Goal: Task Accomplishment & Management: Complete application form

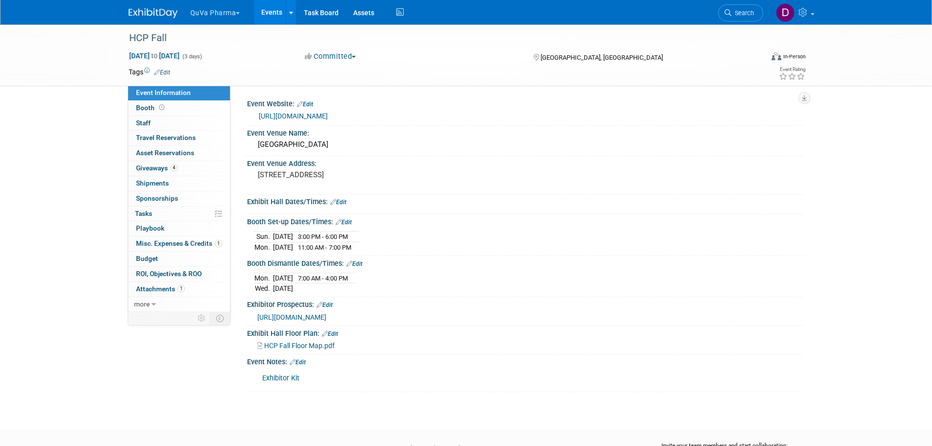
click at [214, 7] on button "QuVa Pharma" at bounding box center [220, 11] width 63 height 22
click at [221, 58] on link "QuVa Pharma" at bounding box center [225, 59] width 70 height 14
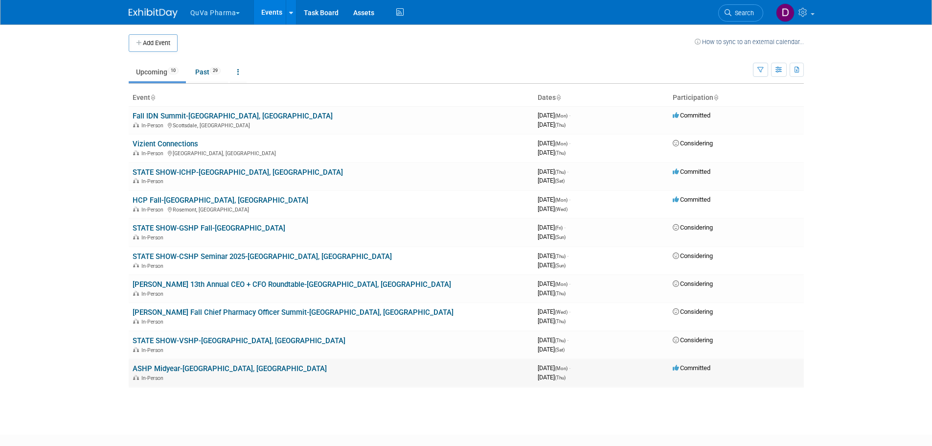
click at [165, 367] on link "ASHP Midyear-[GEOGRAPHIC_DATA], [GEOGRAPHIC_DATA]" at bounding box center [230, 368] width 194 height 9
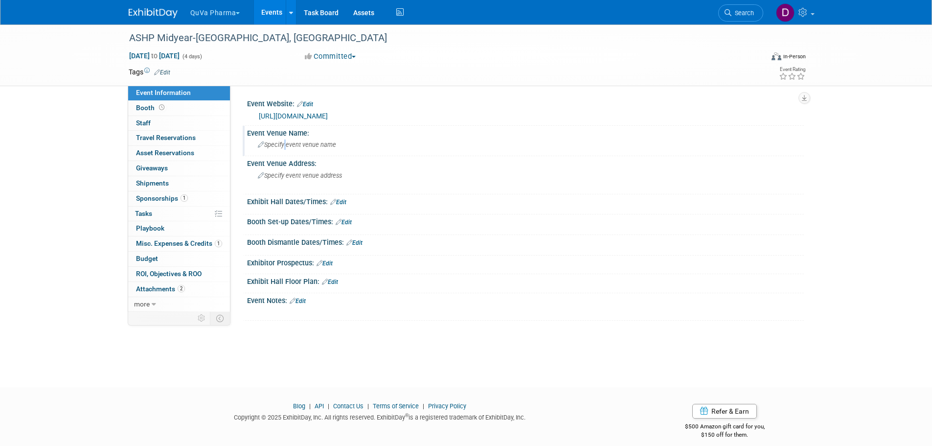
click at [284, 146] on span "Specify event venue name" at bounding box center [297, 144] width 78 height 7
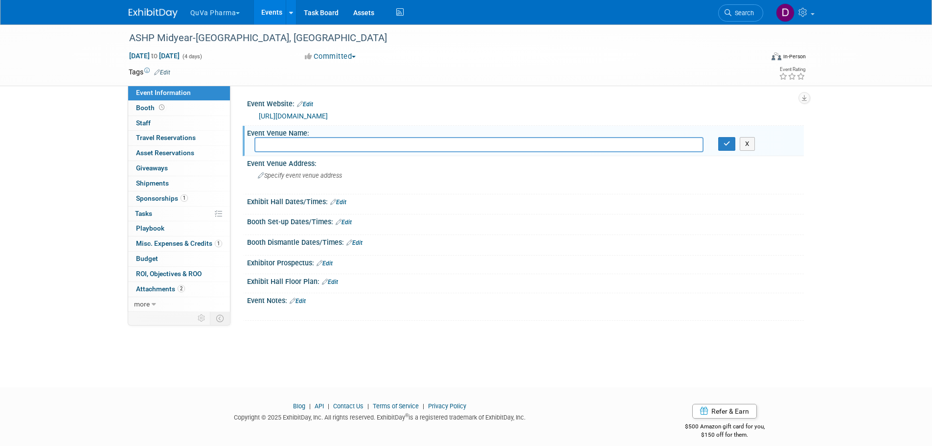
click at [315, 115] on link "https://midyear.ashp.org" at bounding box center [293, 116] width 69 height 8
click at [281, 147] on input "text" at bounding box center [478, 144] width 449 height 15
type input "Mandalay Bay Convention Center"
click at [726, 144] on icon "button" at bounding box center [727, 143] width 7 height 6
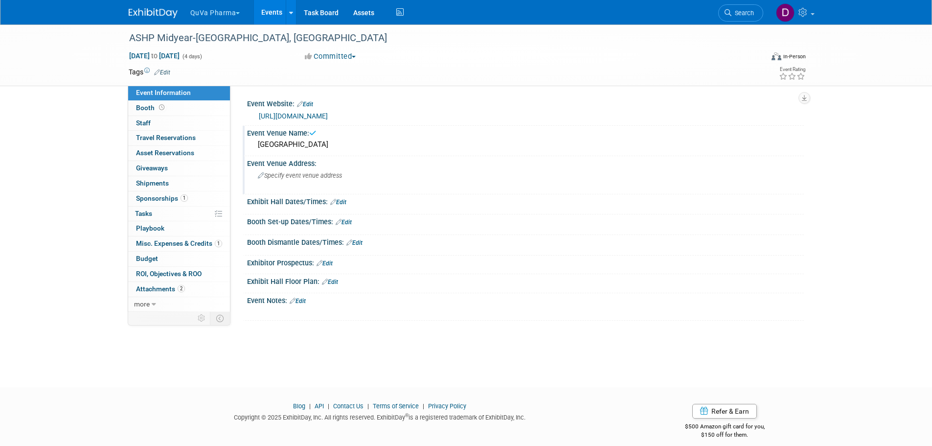
click at [287, 175] on span "Specify event venue address" at bounding box center [300, 175] width 84 height 7
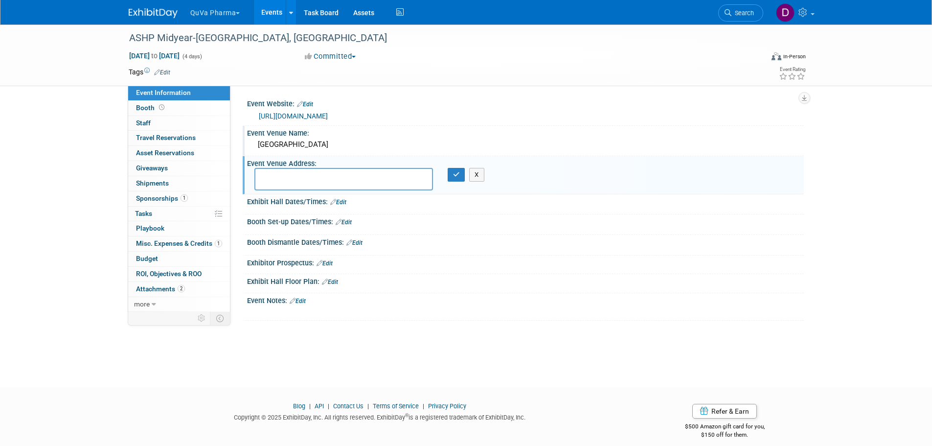
click at [404, 179] on textarea at bounding box center [343, 179] width 179 height 23
type textarea "3950 S Las Vegas Blvd Las Vegas, NV 89119"
click at [458, 180] on button "button" at bounding box center [457, 175] width 18 height 14
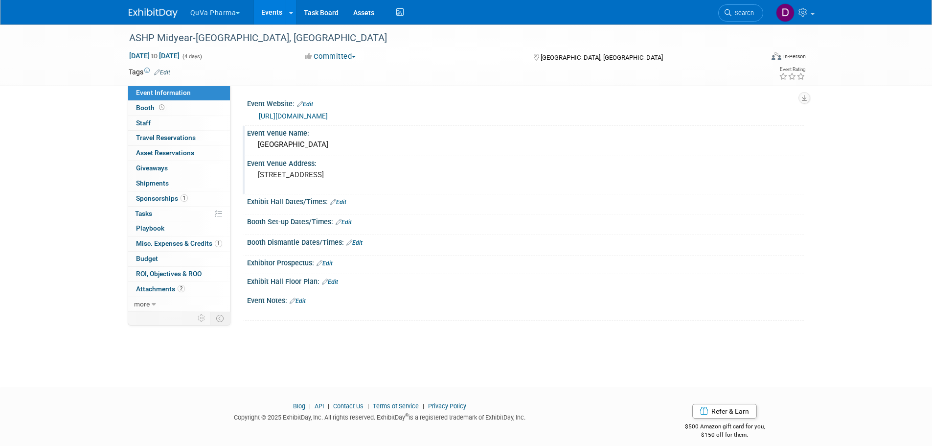
click at [487, 197] on div "Exhibit Hall Dates/Times: Edit" at bounding box center [525, 200] width 557 height 13
click at [329, 263] on link "Edit" at bounding box center [325, 263] width 16 height 7
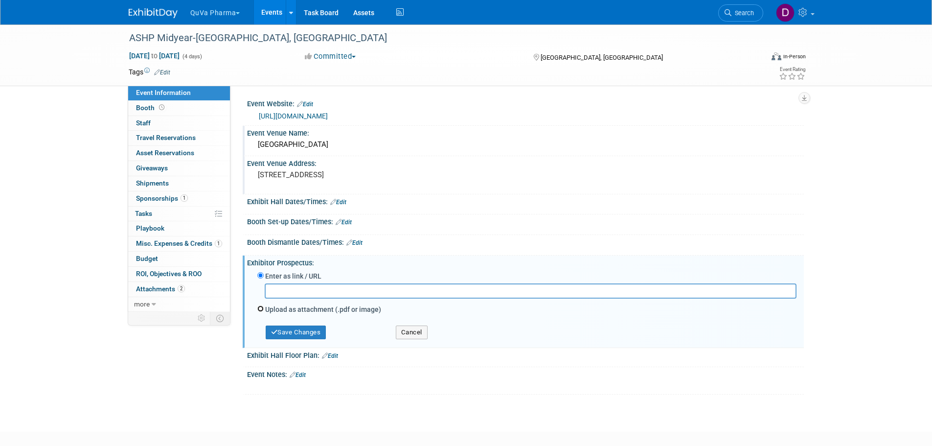
click at [262, 310] on input "Upload as attachment (.pdf or image)" at bounding box center [260, 308] width 6 height 6
radio input "true"
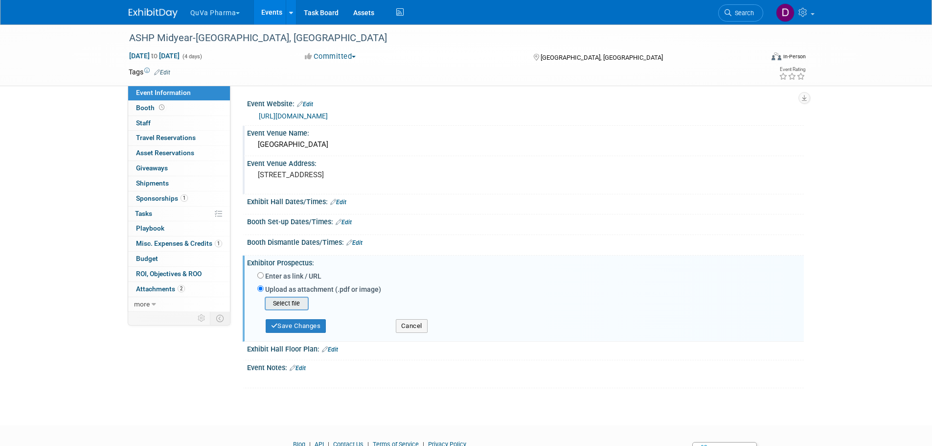
click at [294, 305] on input "file" at bounding box center [249, 303] width 116 height 12
click at [260, 273] on input "Enter as link / URL" at bounding box center [260, 275] width 6 height 6
radio input "true"
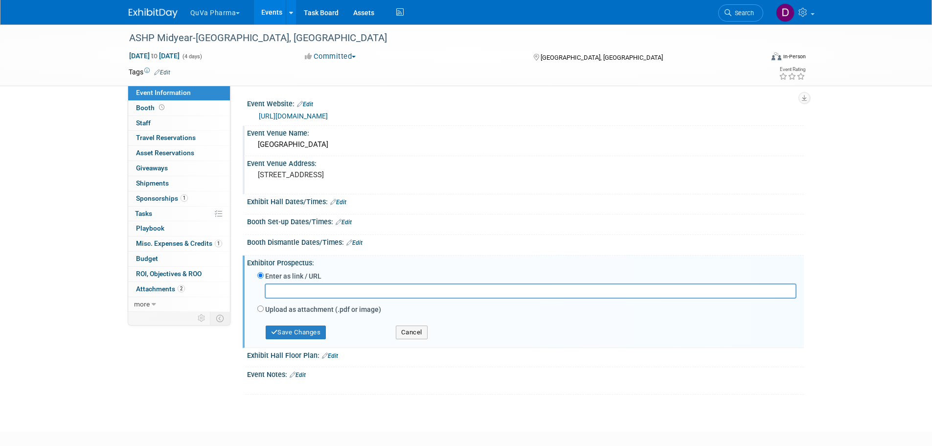
paste input "https://events.jspargo.com/Midyear25/Public/Content.aspx?ID=116302&sortMenu=107…"
type input "https://events.jspargo.com/Midyear25/Public/Content.aspx?ID=116302&sortMenu=107…"
click at [303, 333] on button "Save Changes" at bounding box center [296, 332] width 61 height 14
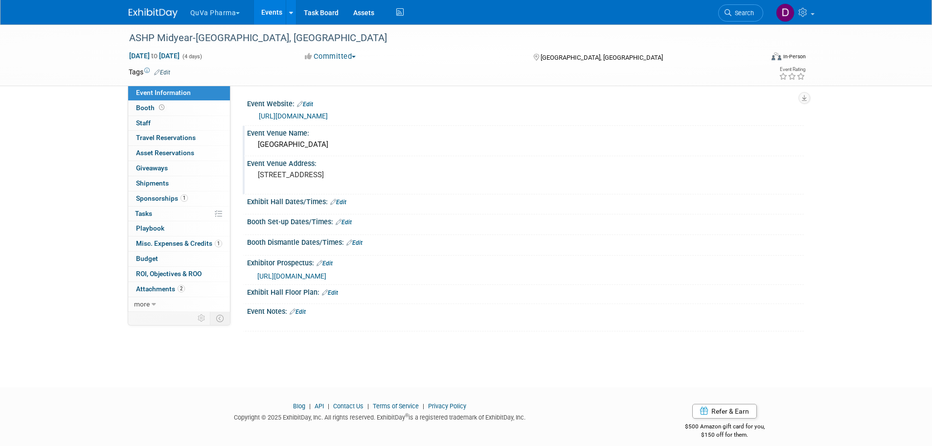
click at [334, 290] on link "Edit" at bounding box center [330, 292] width 16 height 7
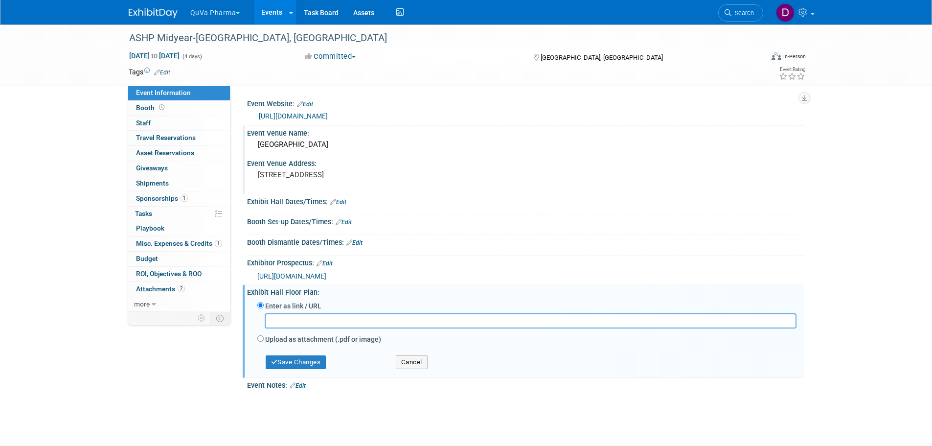
click at [293, 323] on input "text" at bounding box center [531, 320] width 532 height 15
paste input "https://events.jspargo.com/Midyear25/Public/EventMap.aspx?shMode=E&shExhlist=1&…"
type input "https://events.jspargo.com/Midyear25/Public/EventMap.aspx?shMode=E&shExhlist=1&…"
click at [318, 361] on button "Save Changes" at bounding box center [296, 362] width 61 height 14
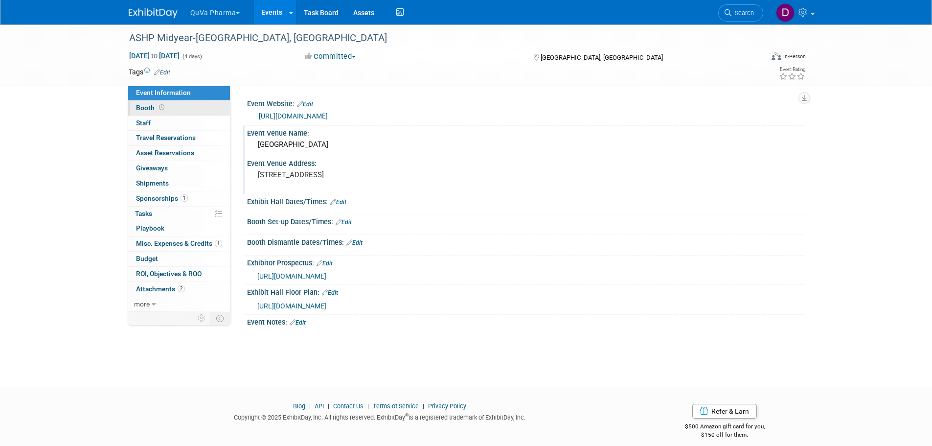
click at [142, 106] on span "Booth" at bounding box center [151, 108] width 30 height 8
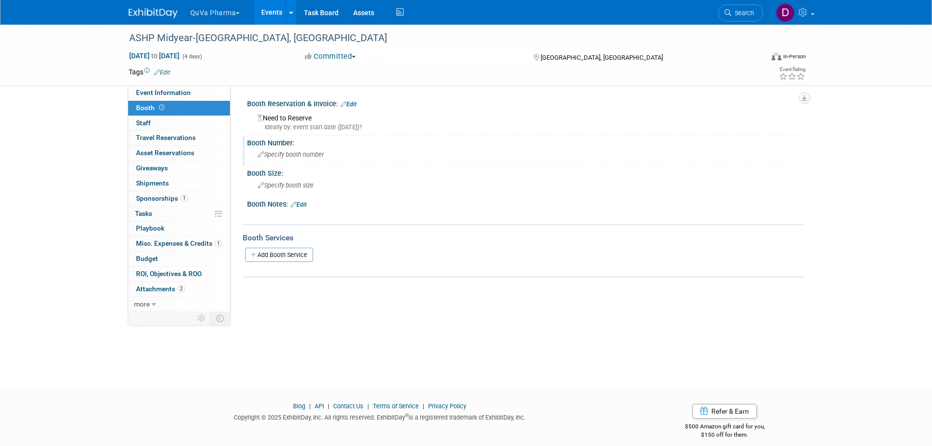
click at [288, 150] on div "Specify booth number" at bounding box center [525, 154] width 542 height 15
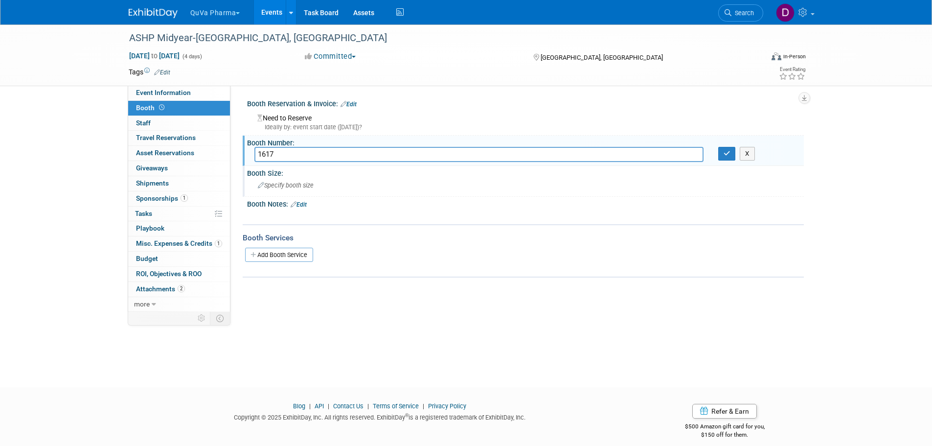
type input "1617"
click at [275, 188] on span "Specify booth size" at bounding box center [286, 185] width 56 height 7
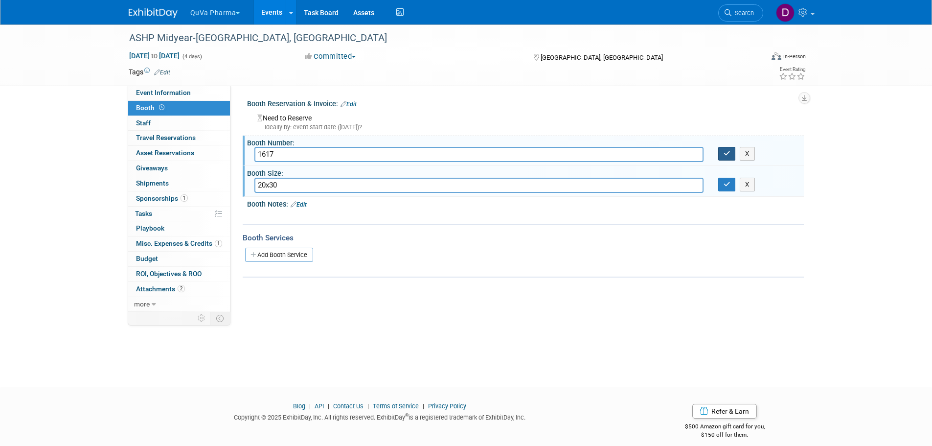
type input "20x30"
click at [729, 152] on icon "button" at bounding box center [727, 153] width 7 height 6
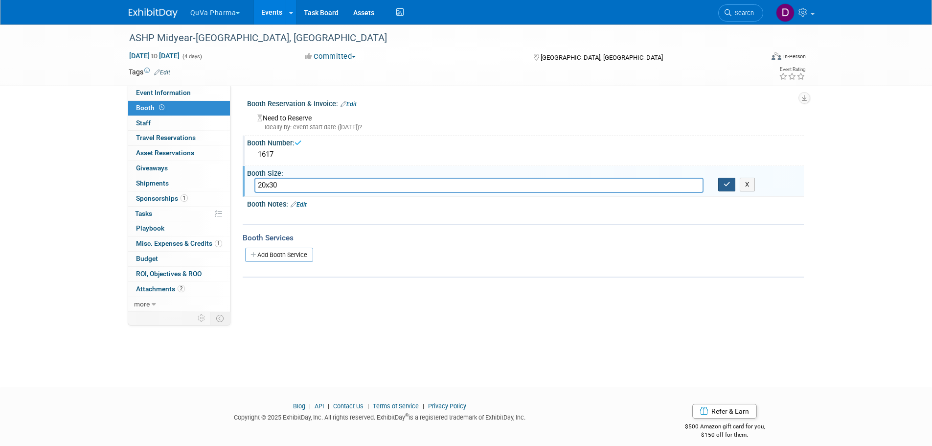
click at [729, 183] on icon "button" at bounding box center [727, 184] width 7 height 6
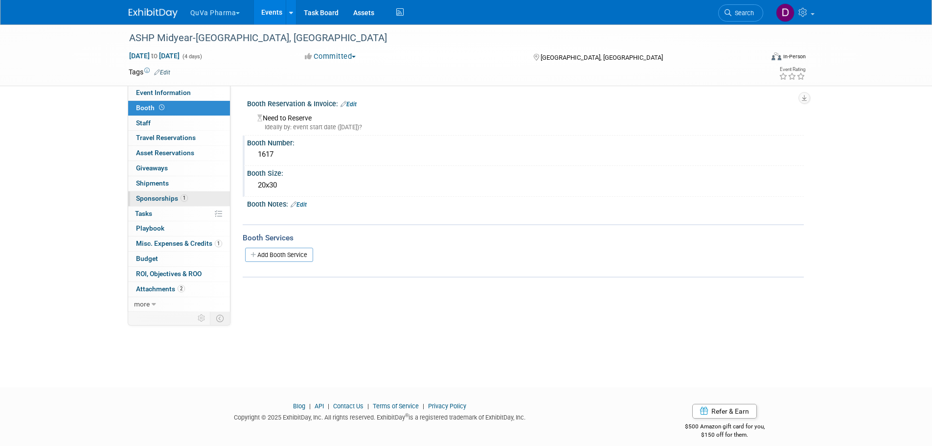
click at [159, 197] on span "Sponsorships 1" at bounding box center [162, 198] width 52 height 8
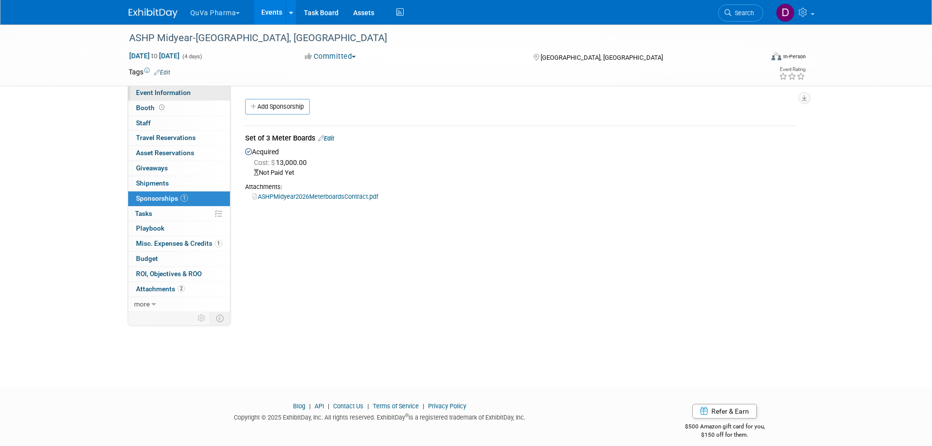
click at [152, 91] on span "Event Information" at bounding box center [163, 93] width 55 height 8
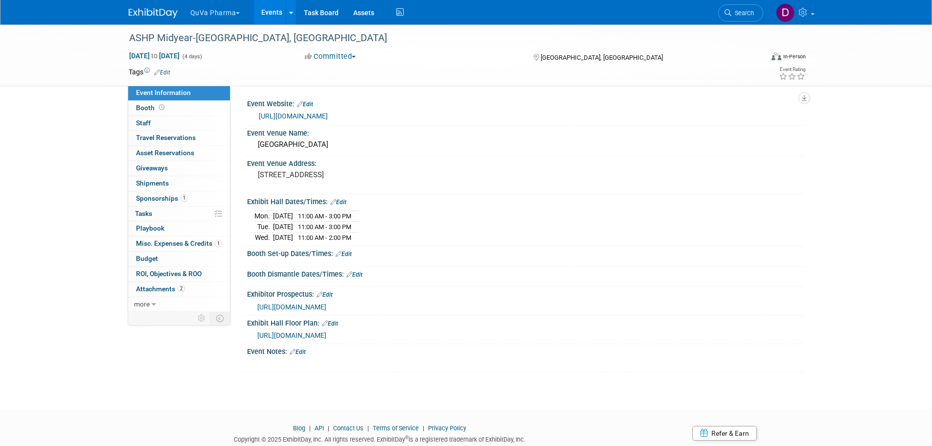
click at [326, 332] on span "https://events.jspargo.com/Midyear25/Public/EventMap.aspx?shMode=E&shExhlist=1&…" at bounding box center [291, 335] width 69 height 8
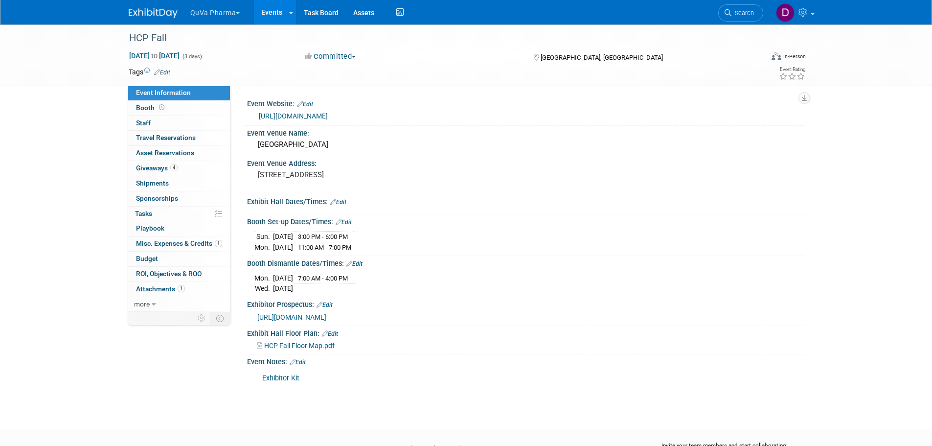
click at [222, 16] on button "QuVa Pharma" at bounding box center [220, 11] width 63 height 22
click at [217, 59] on link "QuVa Pharma" at bounding box center [225, 59] width 70 height 14
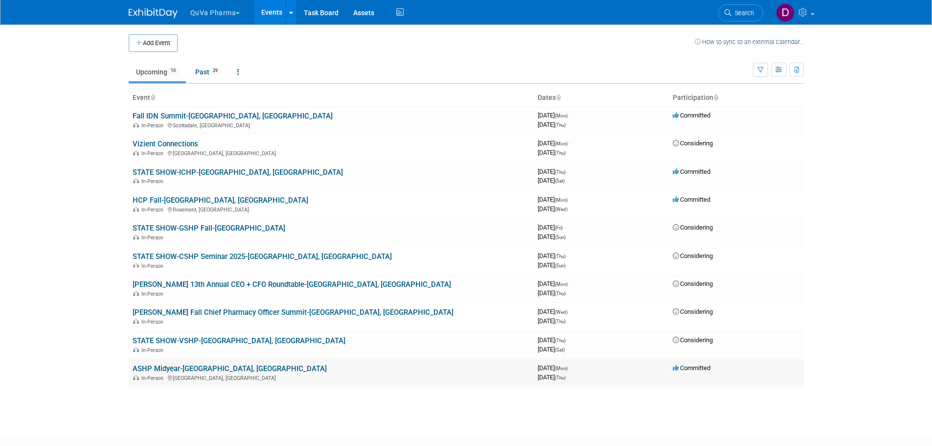
click at [168, 368] on link "ASHP Midyear-[GEOGRAPHIC_DATA], [GEOGRAPHIC_DATA]" at bounding box center [230, 368] width 194 height 9
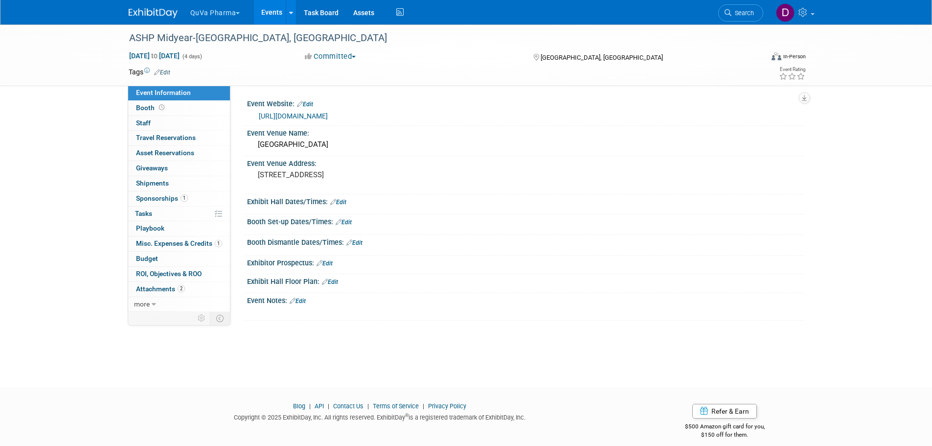
click at [342, 201] on link "Edit" at bounding box center [338, 202] width 16 height 7
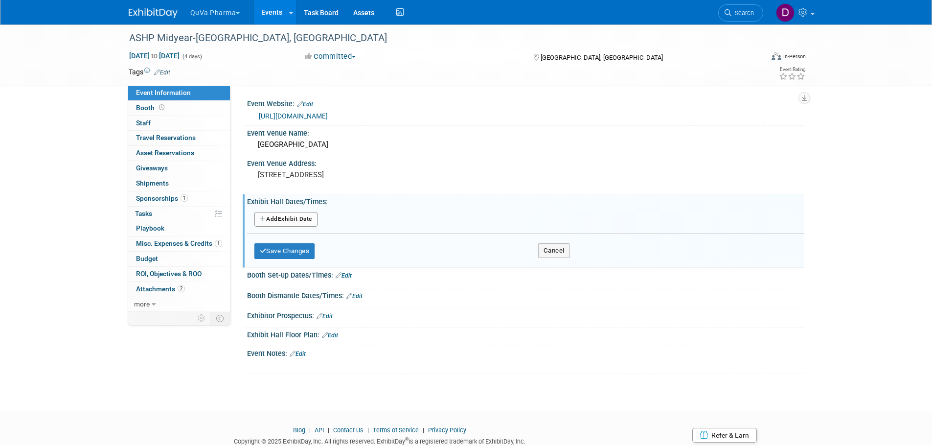
click at [260, 215] on button "Add Another Exhibit Date" at bounding box center [285, 219] width 63 height 15
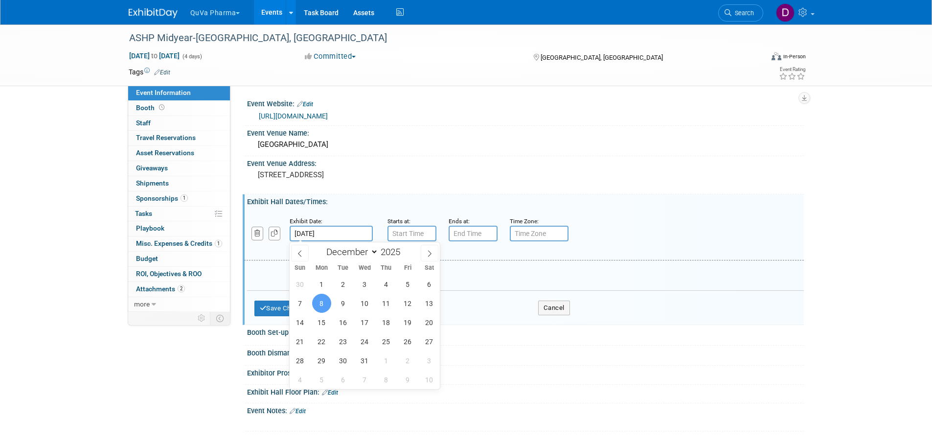
click at [331, 231] on input "[DATE]" at bounding box center [331, 234] width 83 height 16
click at [323, 297] on span "8" at bounding box center [321, 303] width 19 height 19
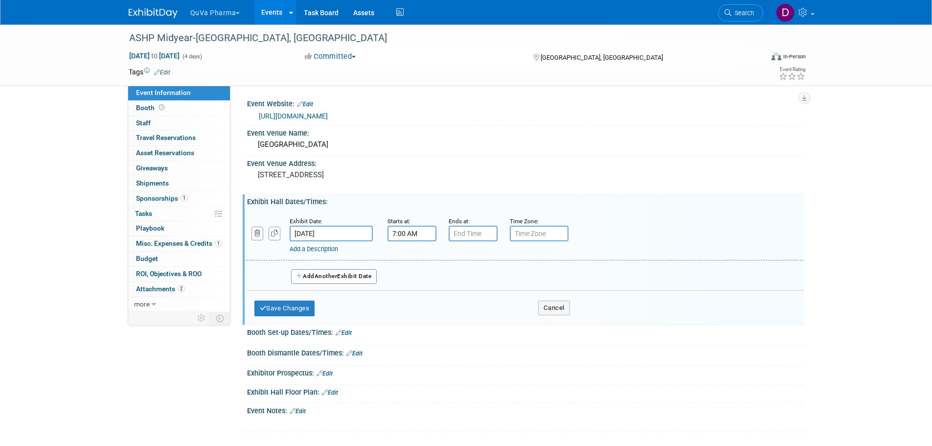
click at [404, 232] on input "7:00 AM" at bounding box center [411, 234] width 49 height 16
click at [409, 256] on span at bounding box center [410, 257] width 17 height 17
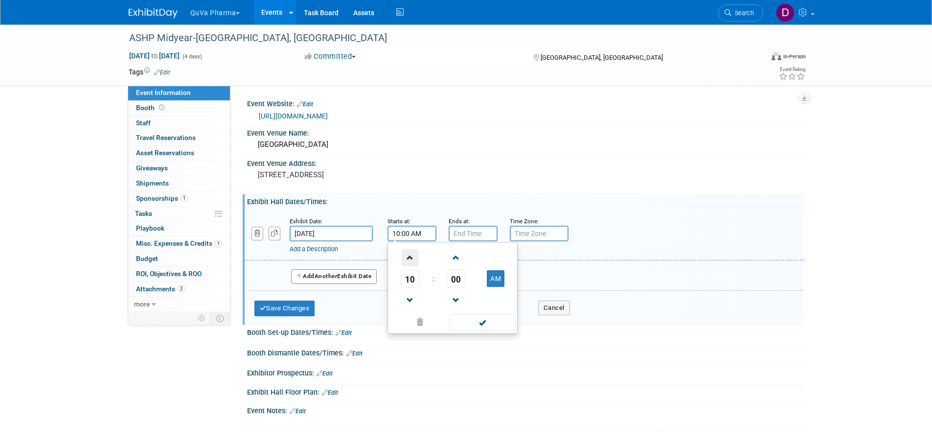
type input "11:00 AM"
click at [478, 321] on span at bounding box center [483, 322] width 66 height 17
click at [471, 232] on input "7:00 PM" at bounding box center [473, 234] width 49 height 16
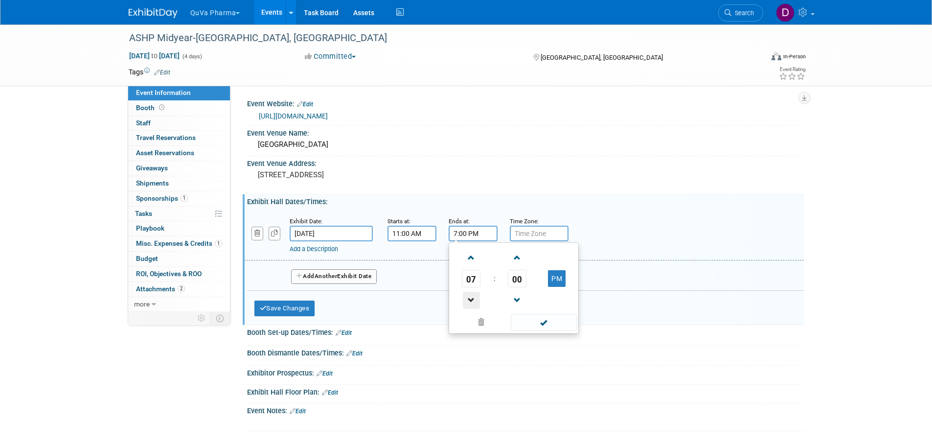
click at [472, 296] on span at bounding box center [471, 300] width 17 height 17
type input "3:00 PM"
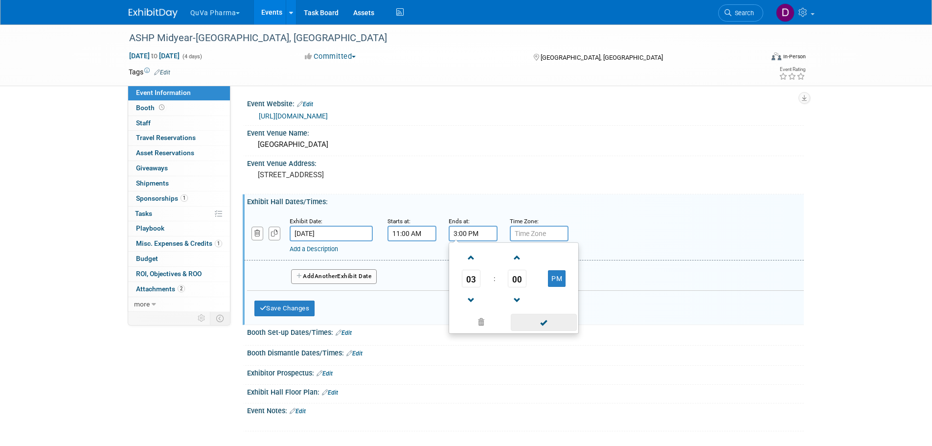
click at [540, 319] on span at bounding box center [544, 322] width 66 height 17
click at [538, 232] on input "text" at bounding box center [539, 234] width 59 height 16
click at [331, 272] on button "Add Another Exhibit Date" at bounding box center [334, 276] width 86 height 15
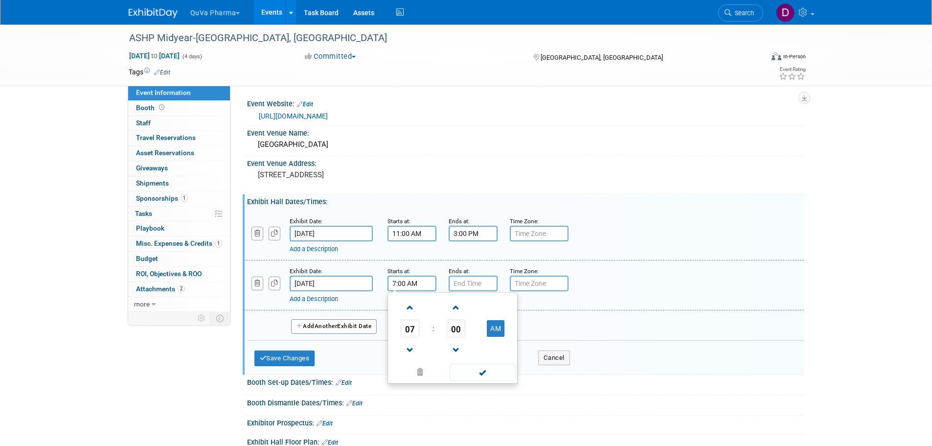
click at [413, 284] on input "7:00 AM" at bounding box center [411, 283] width 49 height 16
click at [408, 309] on span at bounding box center [410, 307] width 17 height 17
click at [408, 308] on span at bounding box center [410, 307] width 17 height 17
click at [409, 308] on span at bounding box center [410, 307] width 17 height 17
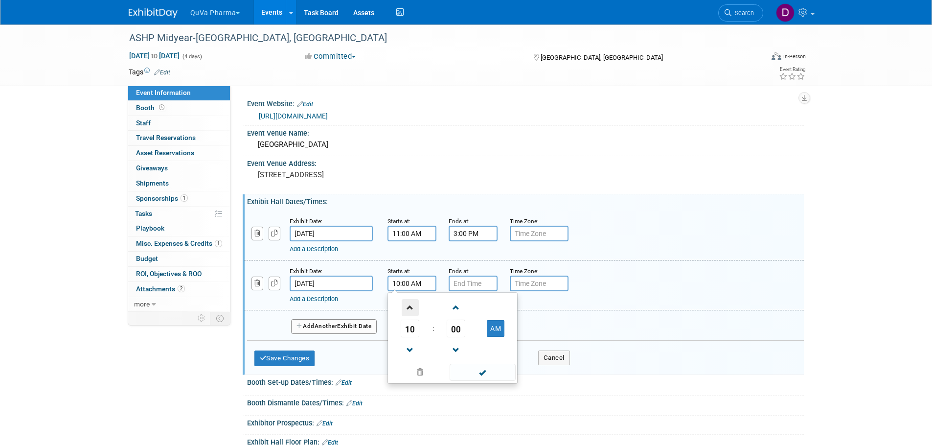
type input "11:00 AM"
click at [489, 370] on span at bounding box center [483, 372] width 66 height 17
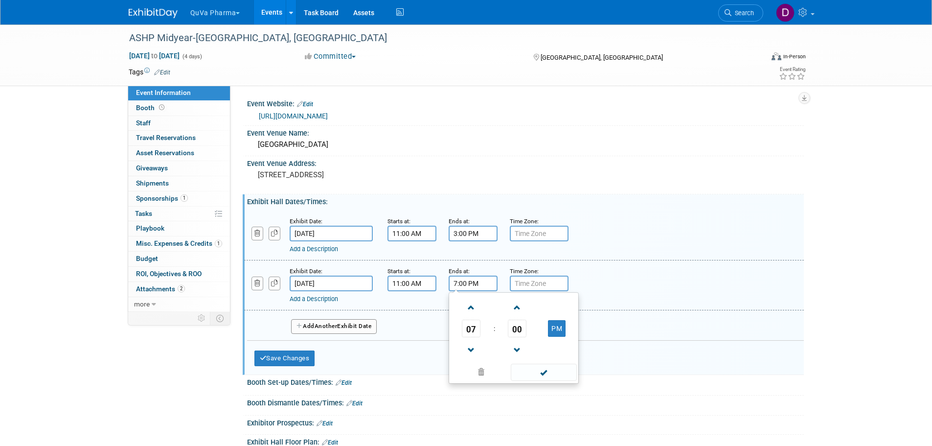
click at [489, 282] on input "7:00 PM" at bounding box center [473, 283] width 49 height 16
click at [471, 352] on span at bounding box center [471, 350] width 17 height 17
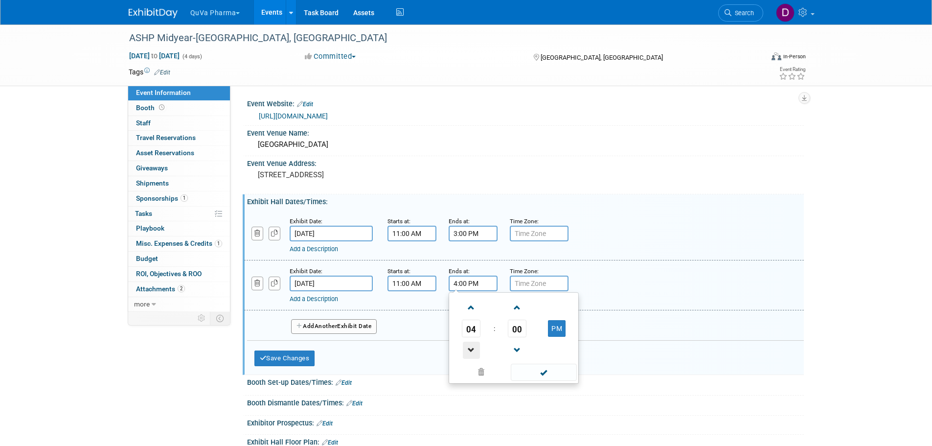
type input "3:00 PM"
click at [539, 370] on span at bounding box center [544, 372] width 66 height 17
click at [318, 324] on span "Another" at bounding box center [326, 325] width 23 height 7
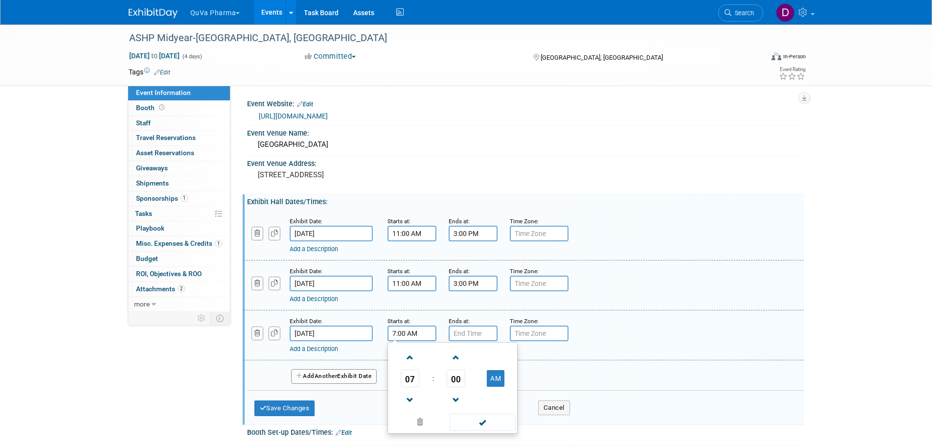
click at [414, 336] on input "7:00 AM" at bounding box center [411, 333] width 49 height 16
click at [410, 356] on span at bounding box center [410, 357] width 17 height 17
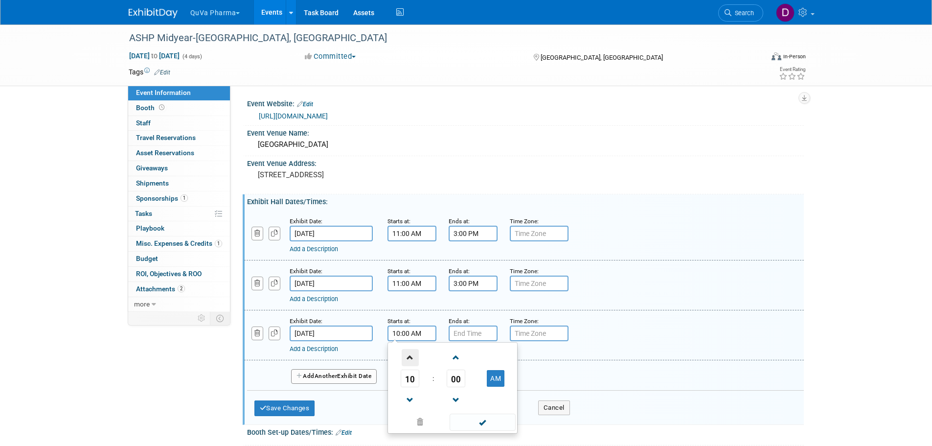
type input "11:00 AM"
click at [469, 331] on input "7:00 PM" at bounding box center [473, 333] width 49 height 16
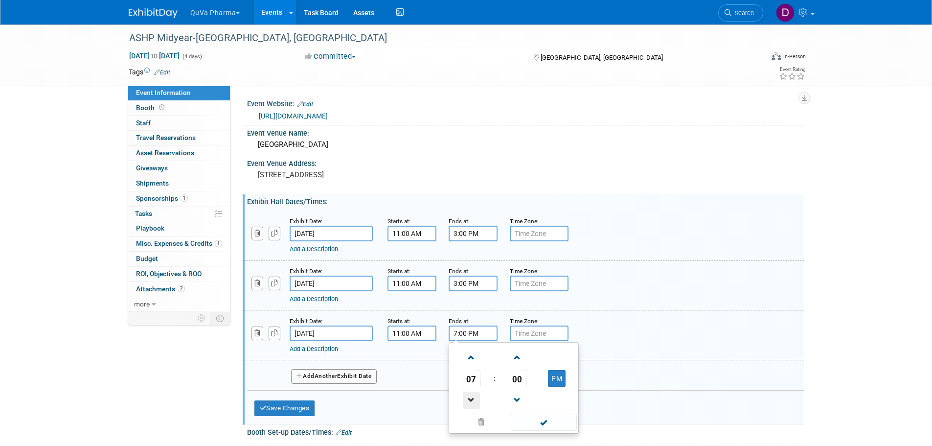
click at [468, 397] on span at bounding box center [471, 399] width 17 height 17
click at [469, 397] on span at bounding box center [471, 399] width 17 height 17
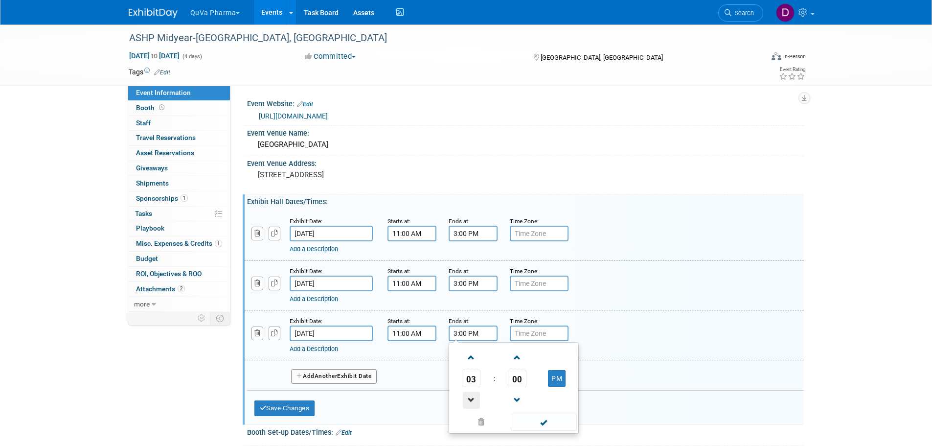
type input "2:00 PM"
click at [545, 419] on span at bounding box center [544, 421] width 66 height 17
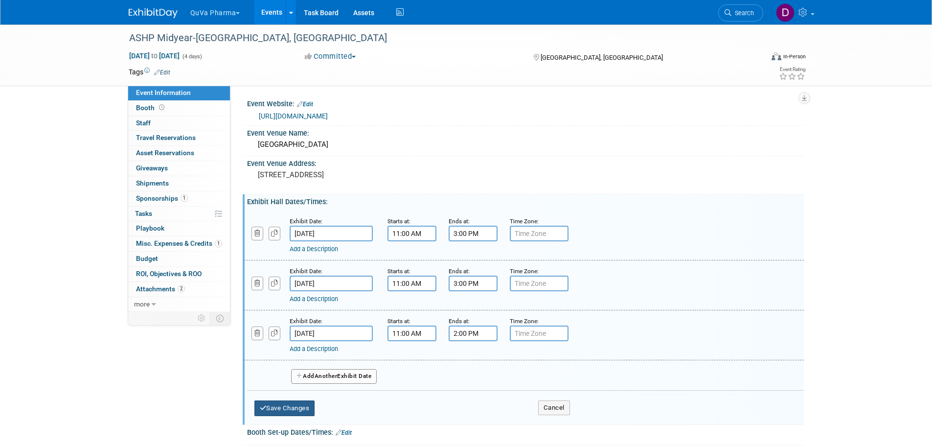
click at [290, 402] on button "Save Changes" at bounding box center [284, 408] width 61 height 16
